Goal: Information Seeking & Learning: Check status

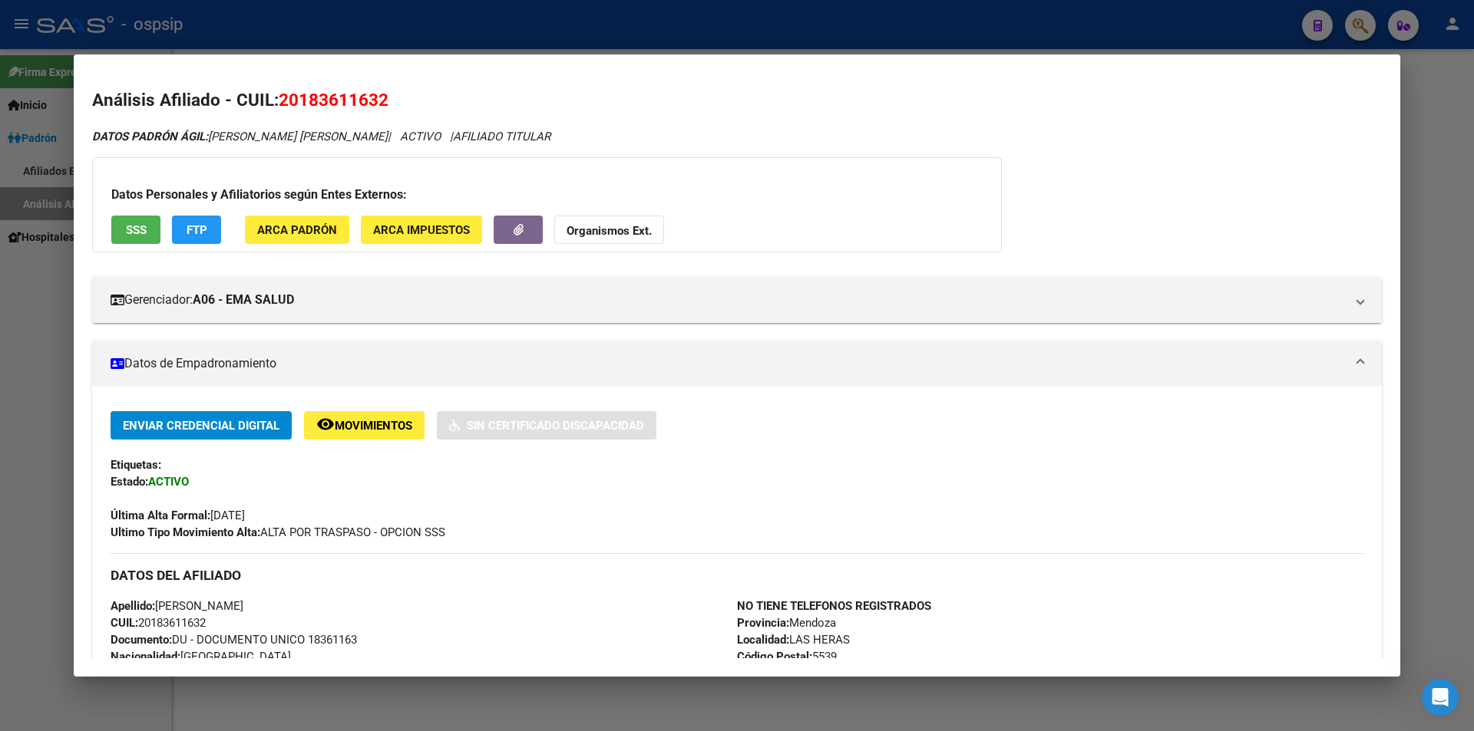
drag, startPoint x: 715, startPoint y: 39, endPoint x: 724, endPoint y: 38, distance: 9.3
click at [718, 38] on div at bounding box center [737, 365] width 1474 height 731
click at [725, 38] on div at bounding box center [737, 365] width 1474 height 731
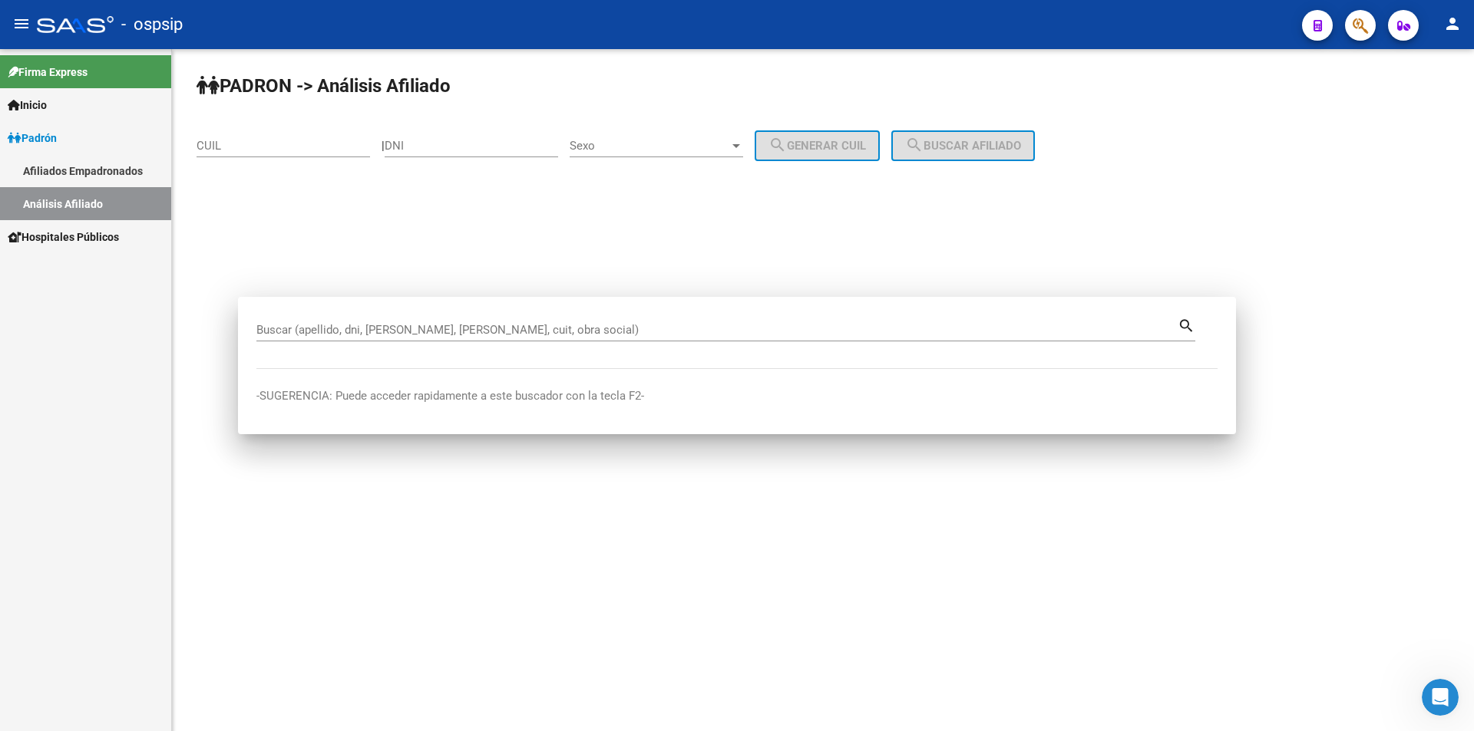
click at [740, 36] on div "- ospsip" at bounding box center [663, 25] width 1253 height 34
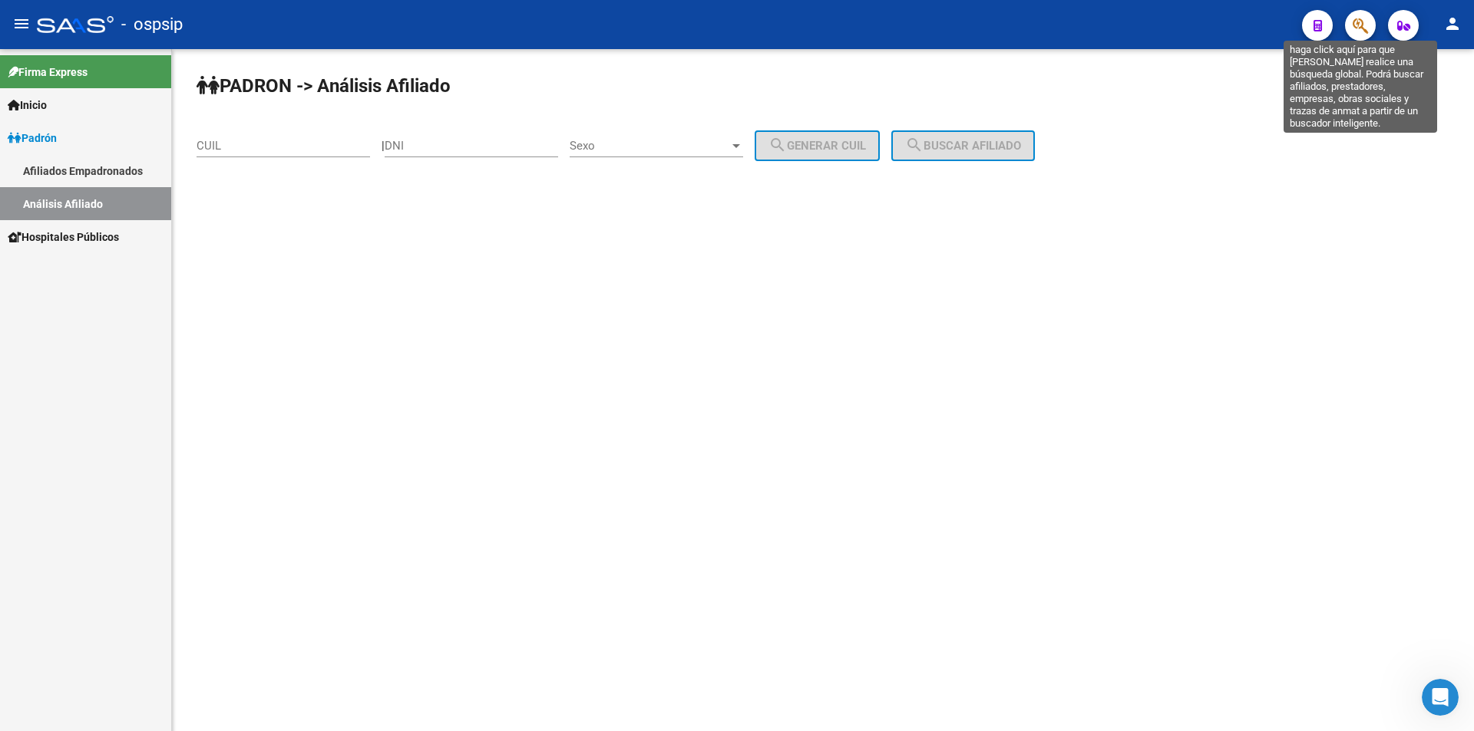
click at [1355, 25] on icon "button" at bounding box center [1359, 26] width 15 height 18
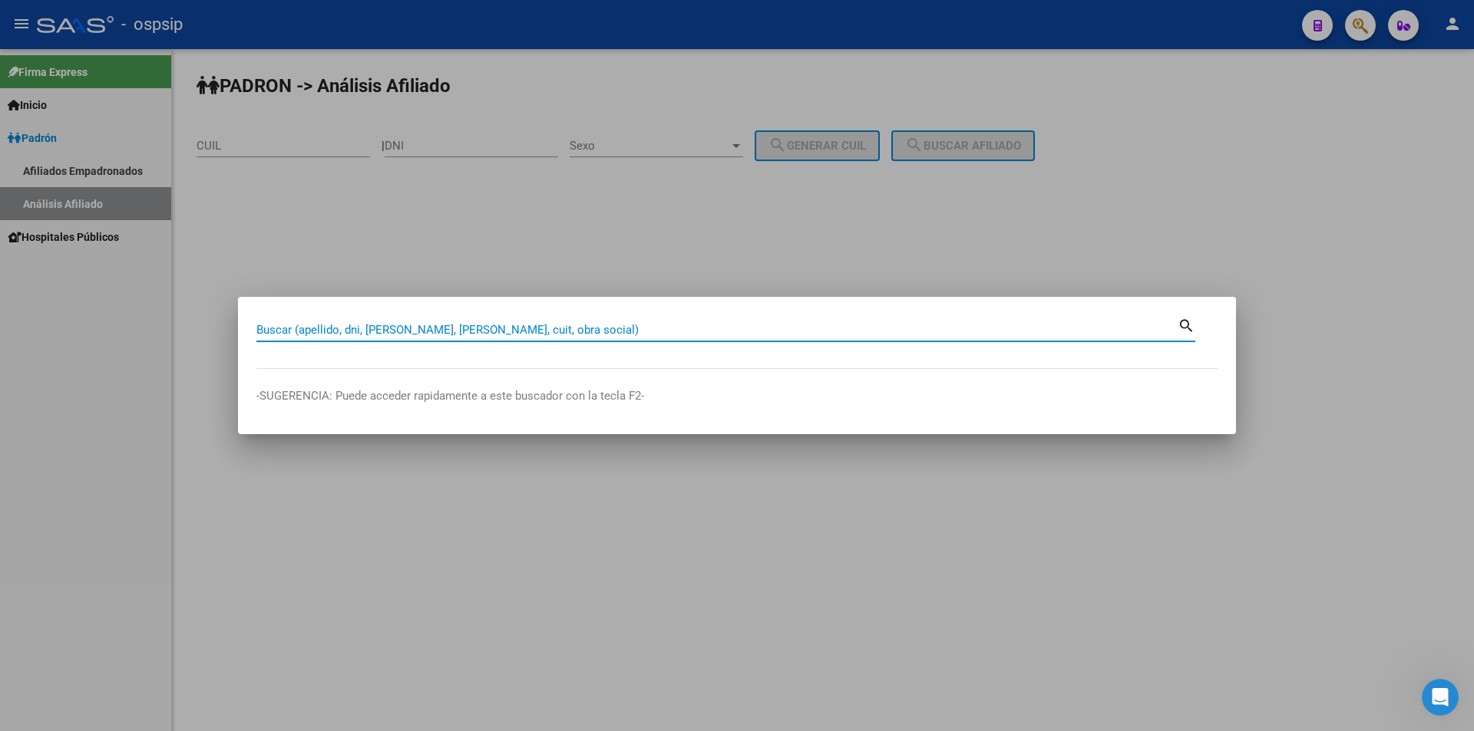
click at [797, 332] on input "Buscar (apellido, dni, [PERSON_NAME], [PERSON_NAME], cuit, obra social)" at bounding box center [716, 330] width 921 height 14
type input "4"
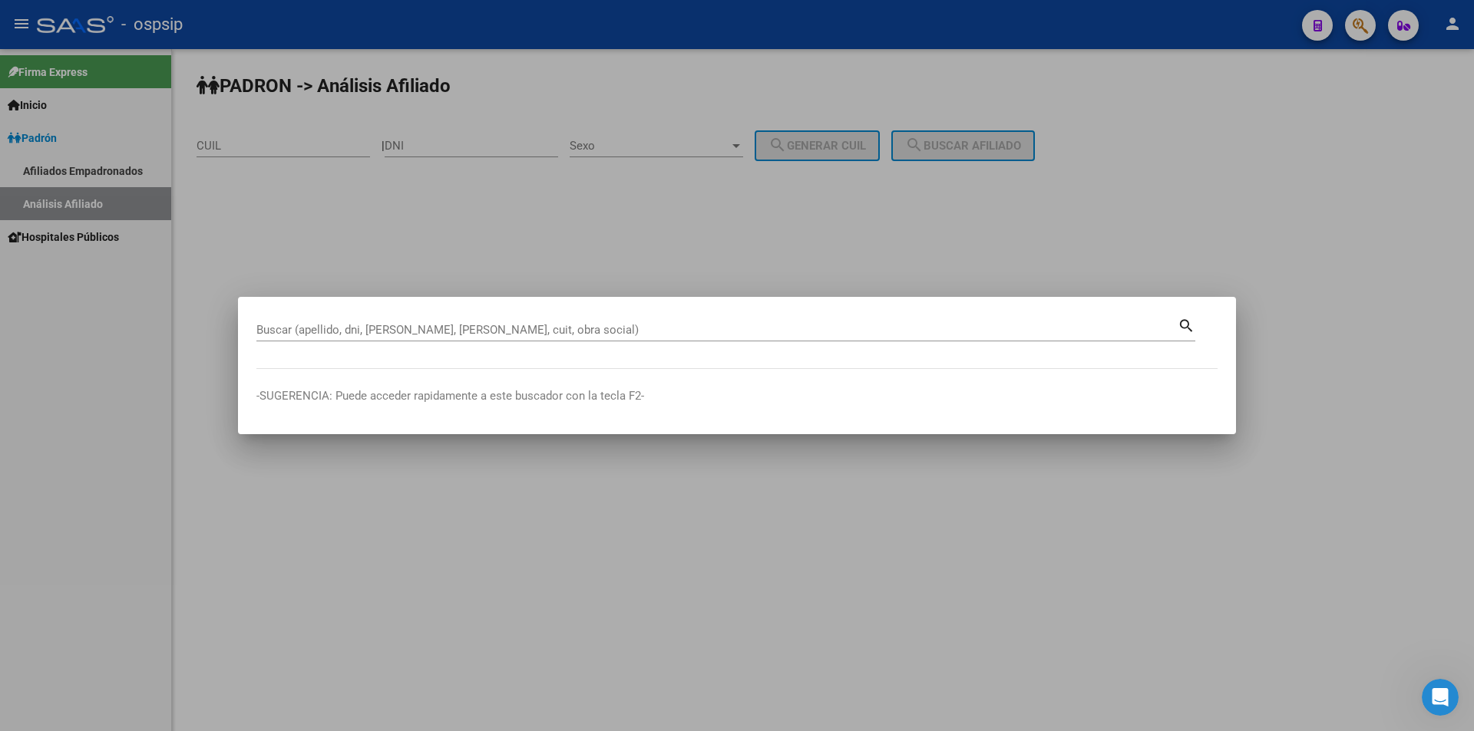
click at [520, 266] on div at bounding box center [737, 365] width 1474 height 731
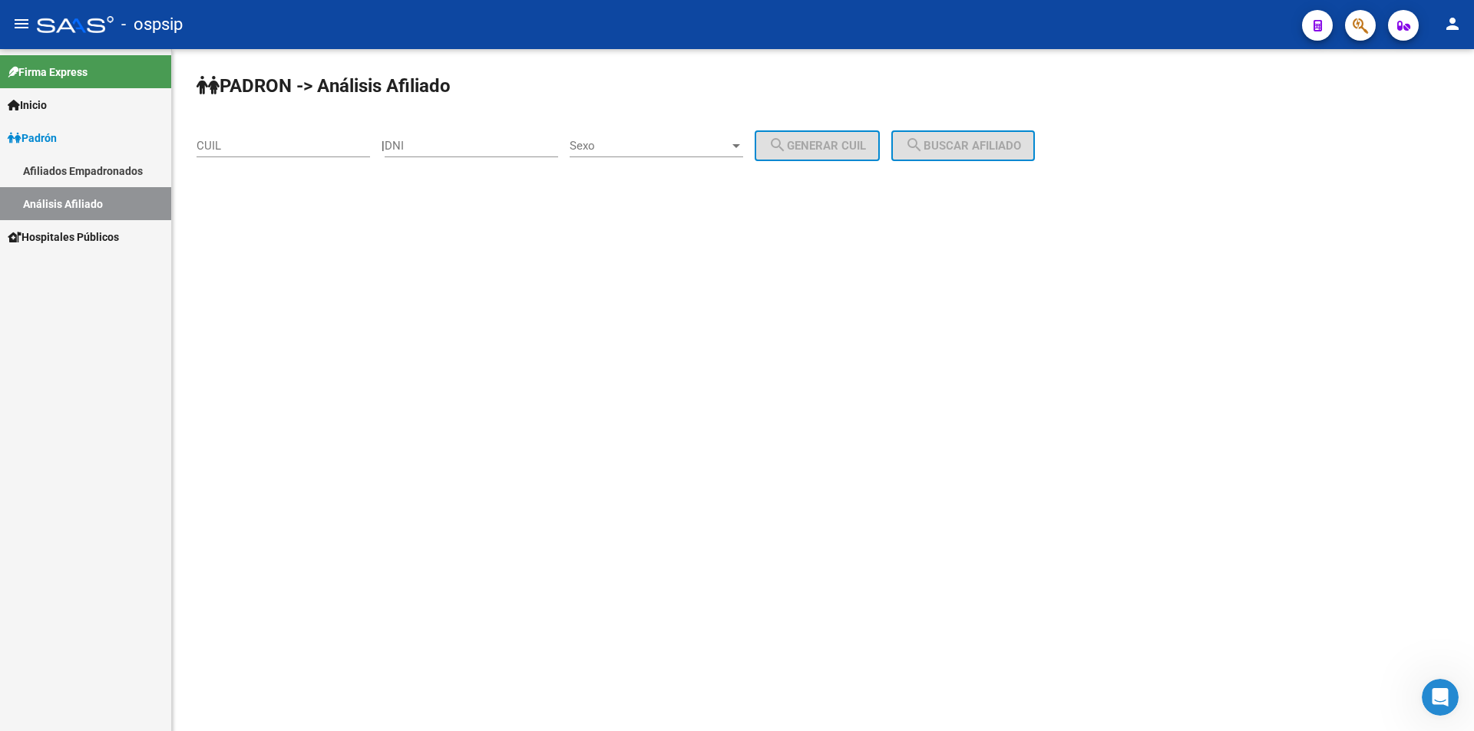
click at [1085, 610] on mat-sidenav-content "PADRON -> Análisis Afiliado CUIL | DNI Sexo Sexo search Generar CUIL search Bus…" at bounding box center [823, 390] width 1302 height 682
click at [1114, 560] on mat-sidenav-content "PADRON -> Análisis Afiliado CUIL | DNI Sexo Sexo search Generar CUIL search Bus…" at bounding box center [823, 390] width 1302 height 682
click at [738, 560] on mat-sidenav-content "PADRON -> Análisis Afiliado CUIL | DNI Sexo Sexo search Generar CUIL search Bus…" at bounding box center [823, 390] width 1302 height 682
click at [1012, 398] on mat-sidenav-content "PADRON -> Análisis Afiliado CUIL | DNI Sexo Sexo search Generar CUIL search Bus…" at bounding box center [823, 390] width 1302 height 682
click at [387, 567] on mat-sidenav-content "PADRON -> Análisis Afiliado CUIL | DNI Sexo Sexo search Generar CUIL search Bus…" at bounding box center [823, 390] width 1302 height 682
